Goal: Find specific page/section: Find specific page/section

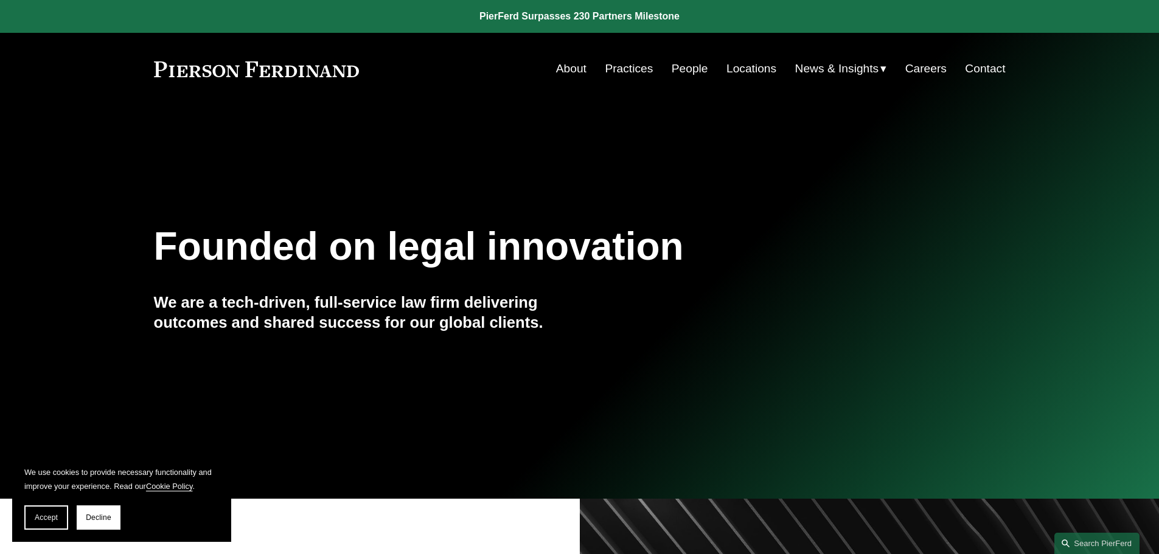
click at [619, 67] on link "Practices" at bounding box center [629, 68] width 48 height 23
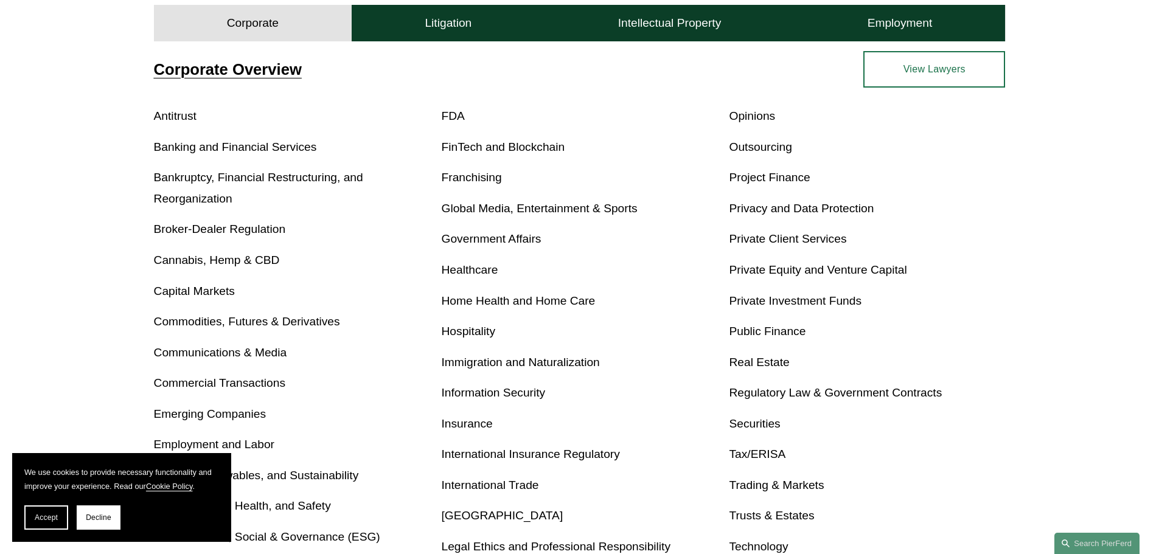
scroll to position [487, 0]
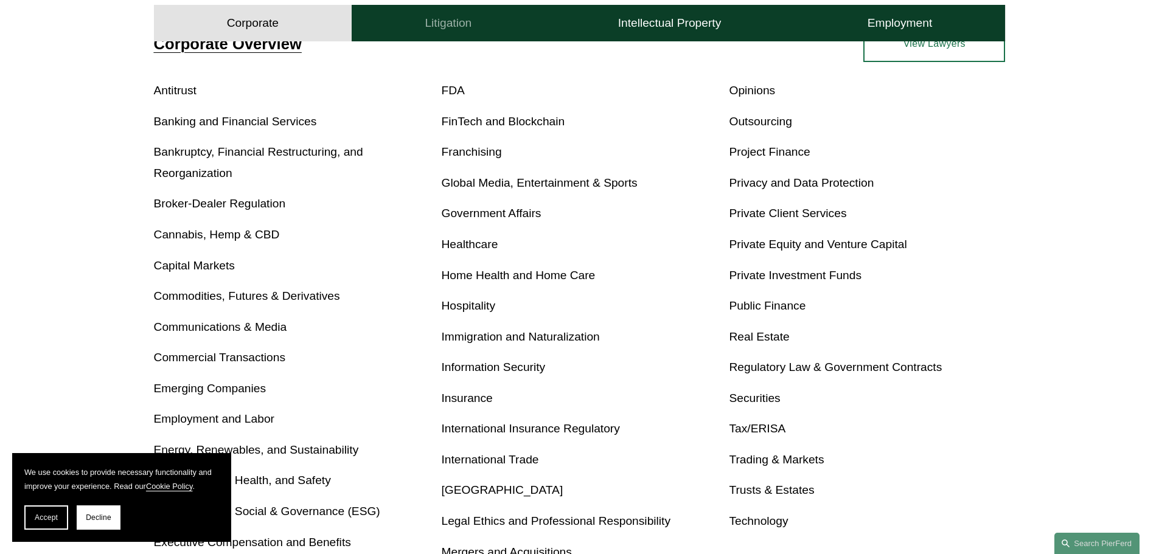
click at [452, 33] on button "Litigation" at bounding box center [448, 23] width 193 height 37
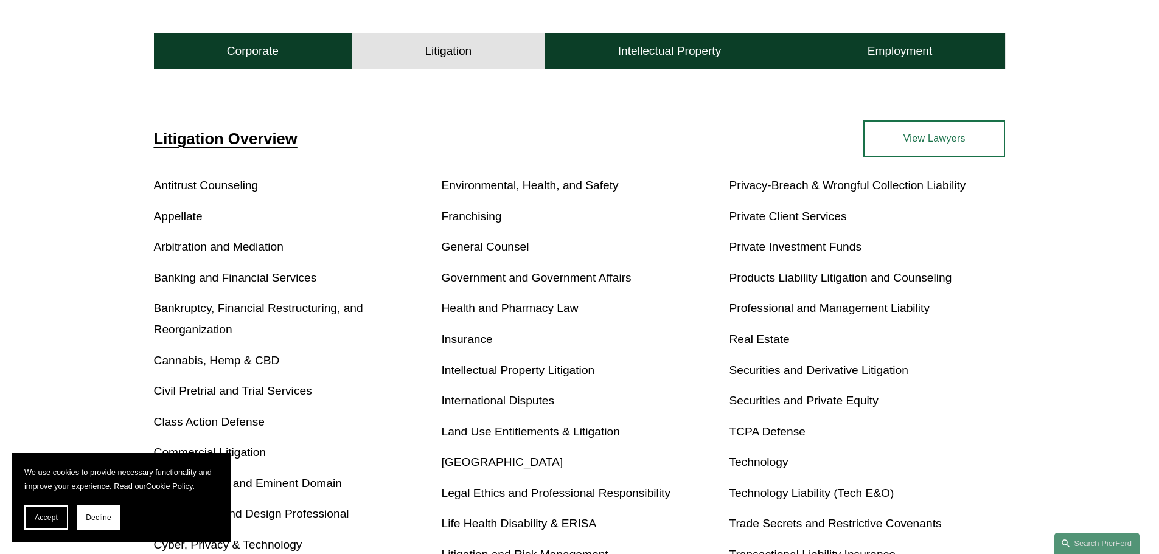
scroll to position [512, 0]
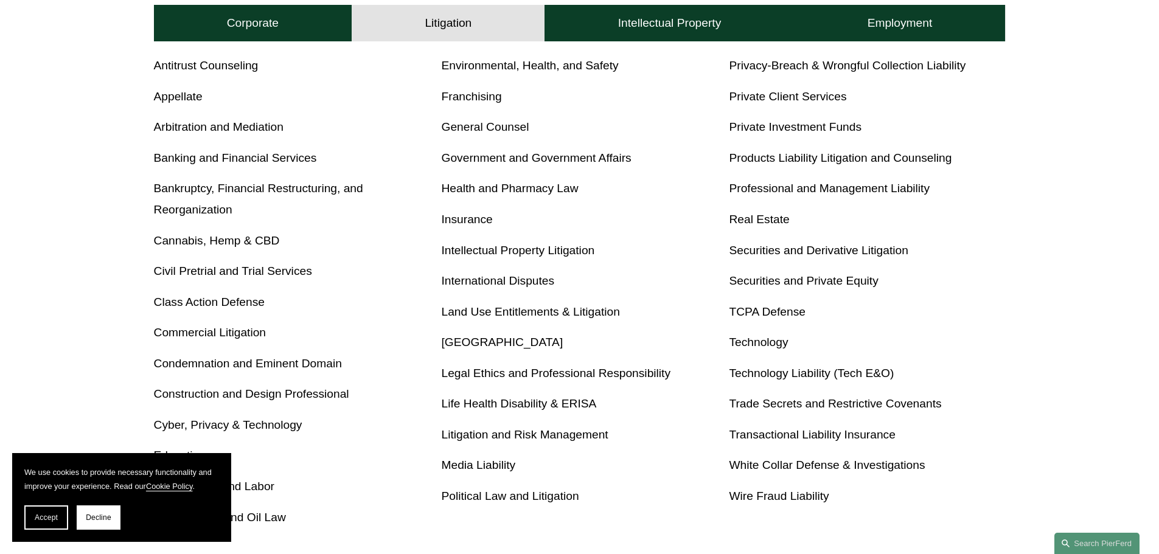
click at [292, 421] on link "Cyber, Privacy & Technology" at bounding box center [228, 425] width 148 height 13
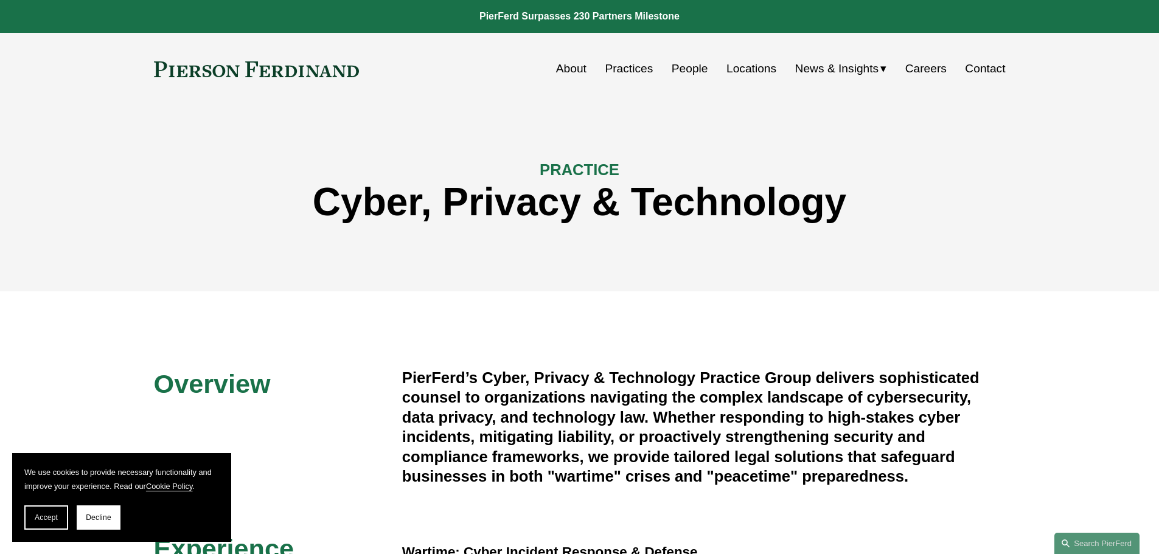
click at [684, 71] on link "People" at bounding box center [690, 68] width 37 height 23
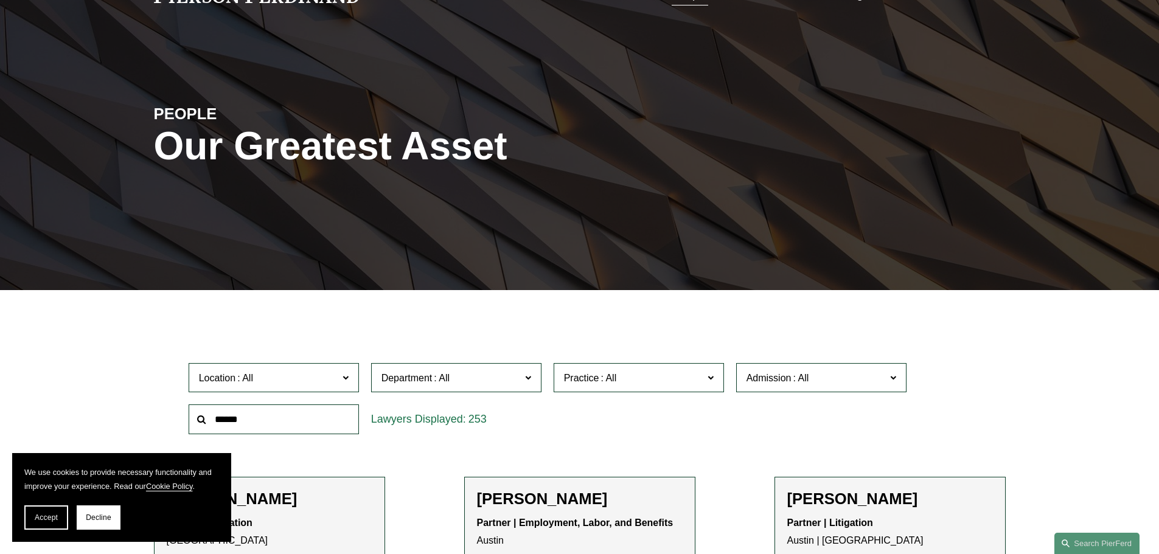
scroll to position [183, 0]
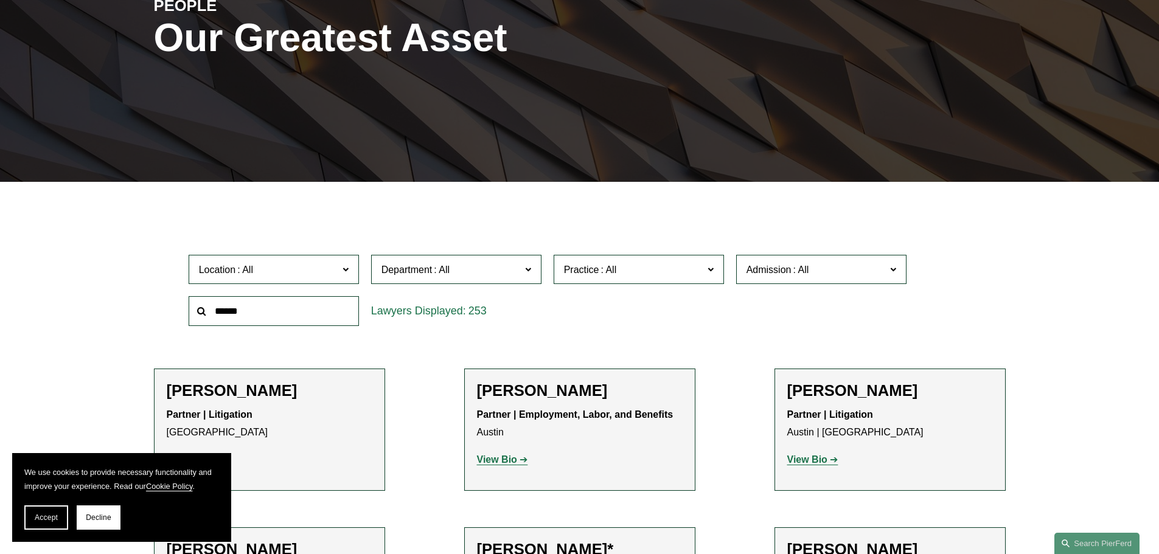
click at [698, 267] on span "Practice" at bounding box center [633, 270] width 139 height 16
click at [0, 0] on link "Cyber, Privacy & Technology" at bounding box center [0, 0] width 0 height 0
click at [669, 194] on div at bounding box center [579, 191] width 1159 height 18
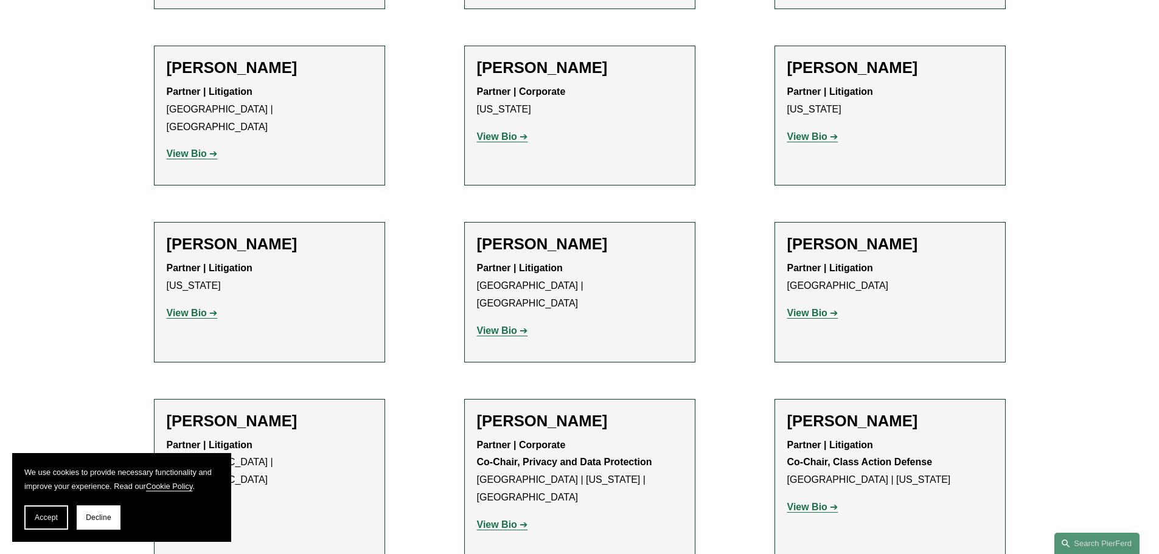
scroll to position [1217, 0]
